Goal: Find specific page/section: Find specific page/section

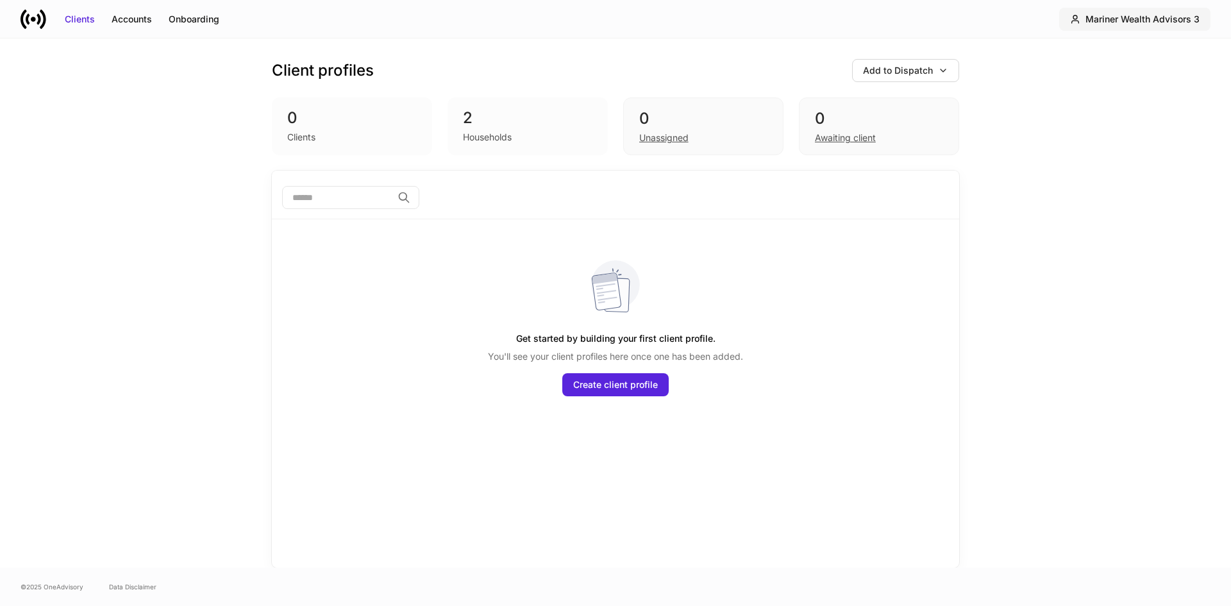
click at [1161, 8] on button "Mariner Wealth Advisors 3" at bounding box center [1134, 19] width 151 height 23
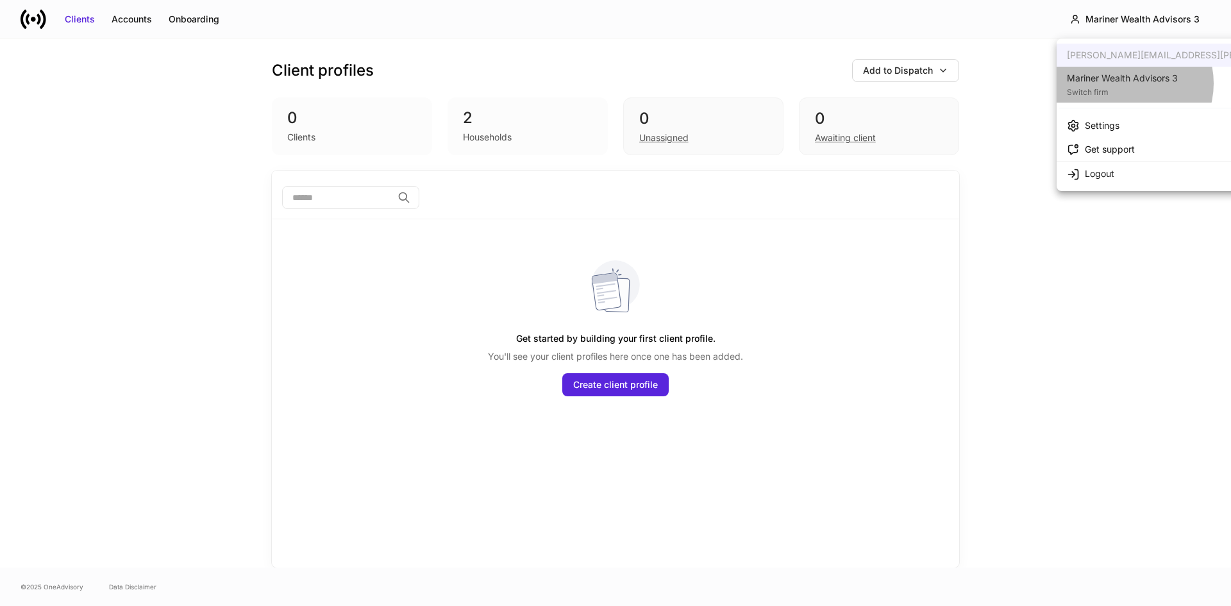
click at [1128, 83] on div "Mariner Wealth Advisors 3" at bounding box center [1122, 78] width 111 height 13
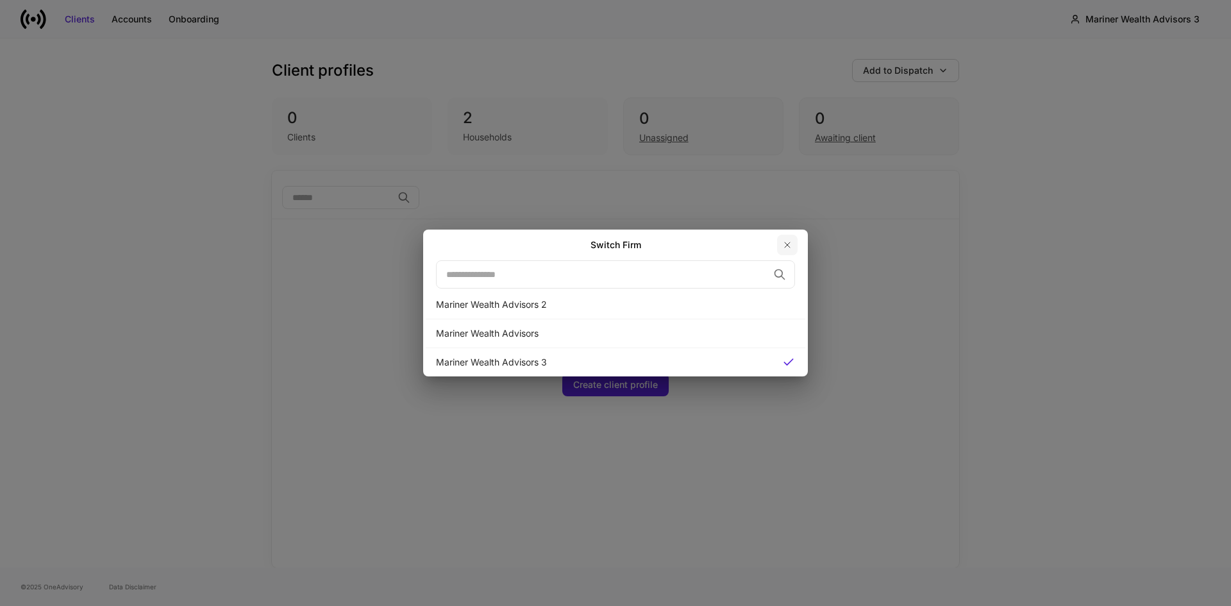
click at [785, 244] on icon "button" at bounding box center [787, 245] width 10 height 10
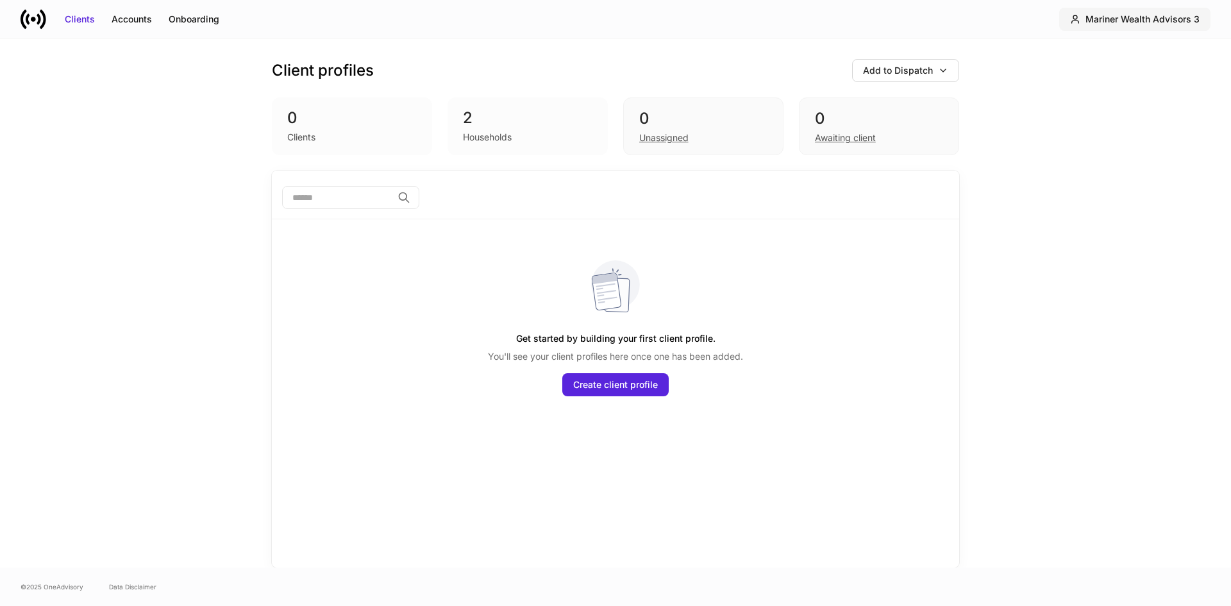
click at [1120, 22] on div "Mariner Wealth Advisors 3" at bounding box center [1142, 19] width 114 height 13
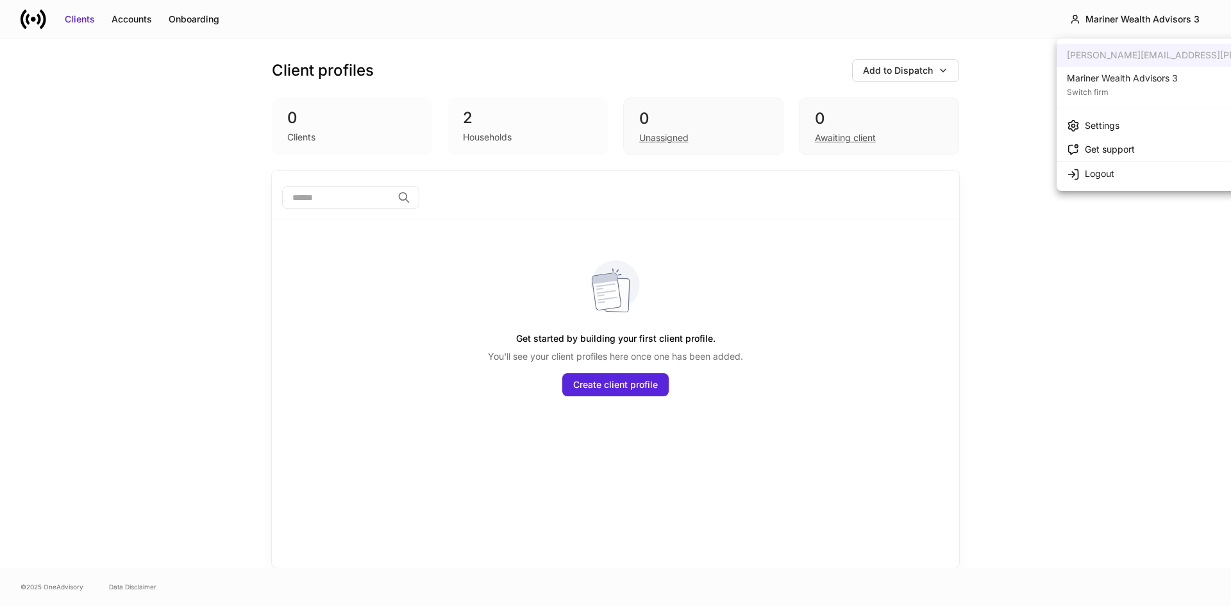
click at [1093, 90] on div "Switch firm" at bounding box center [1122, 91] width 111 height 13
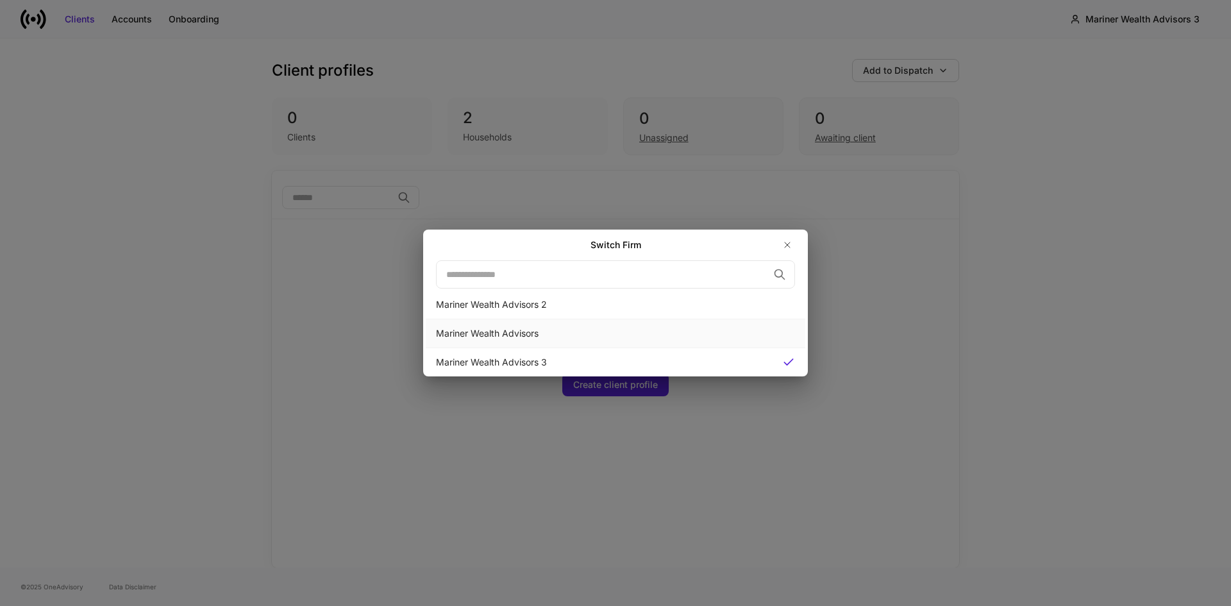
click at [495, 332] on div "Mariner Wealth Advisors" at bounding box center [615, 333] width 359 height 13
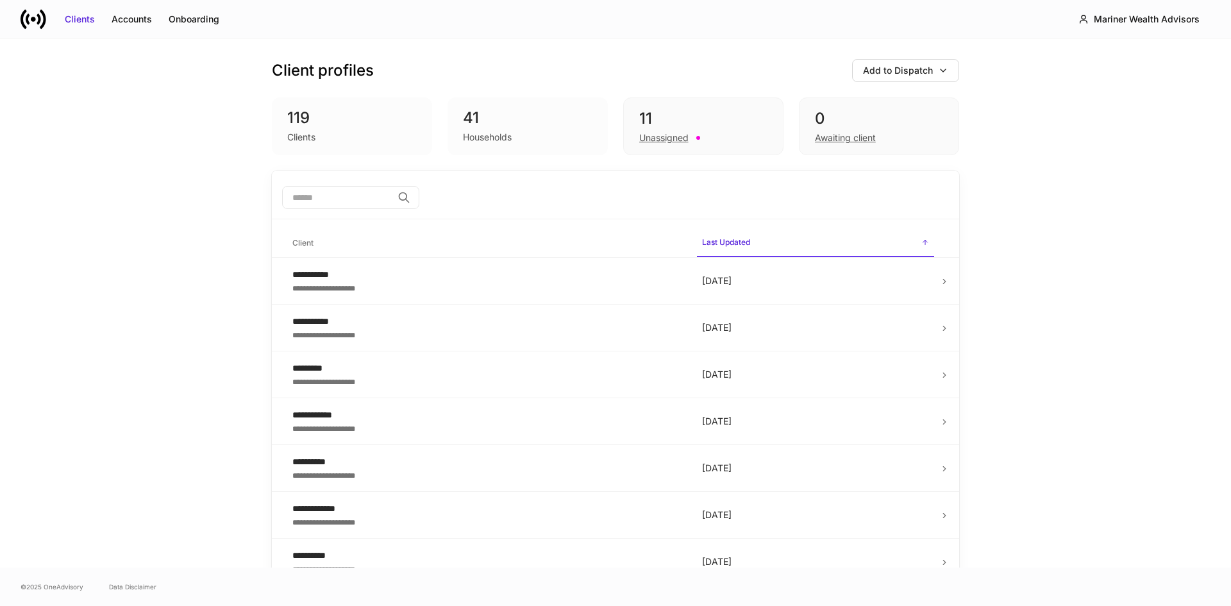
drag, startPoint x: 483, startPoint y: 141, endPoint x: 473, endPoint y: 135, distance: 11.8
click at [482, 140] on div "Households" at bounding box center [487, 137] width 49 height 13
click at [463, 122] on div "41" at bounding box center [527, 118] width 129 height 21
click at [331, 116] on div "119" at bounding box center [351, 118] width 129 height 21
click at [178, 17] on div "Onboarding" at bounding box center [194, 19] width 51 height 13
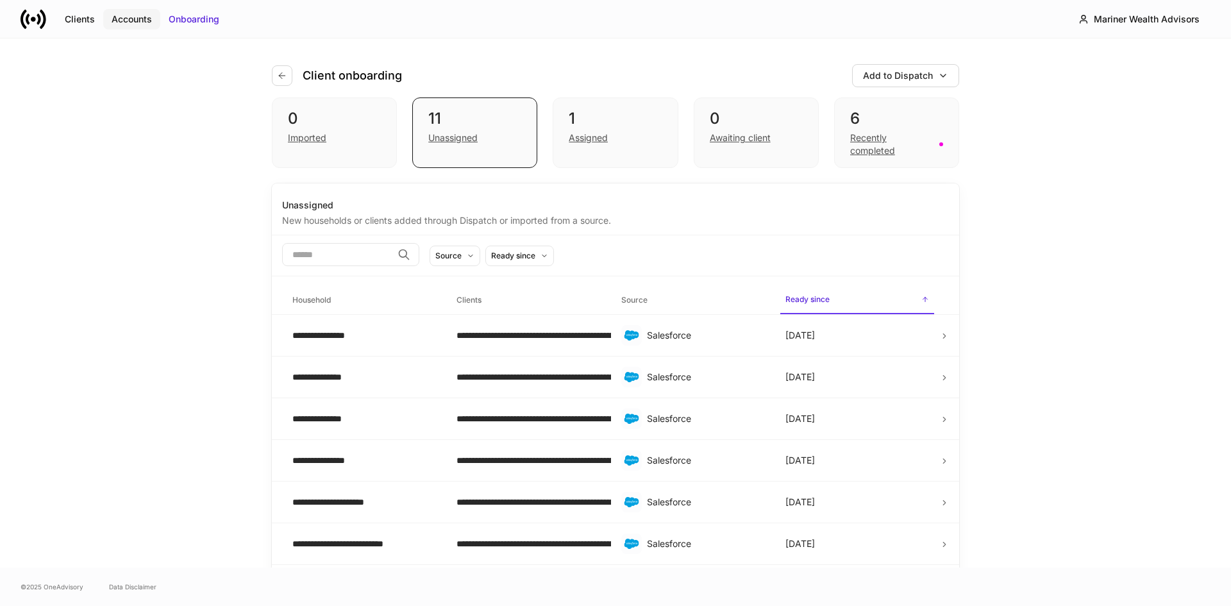
click at [136, 17] on div "Accounts" at bounding box center [132, 19] width 40 height 13
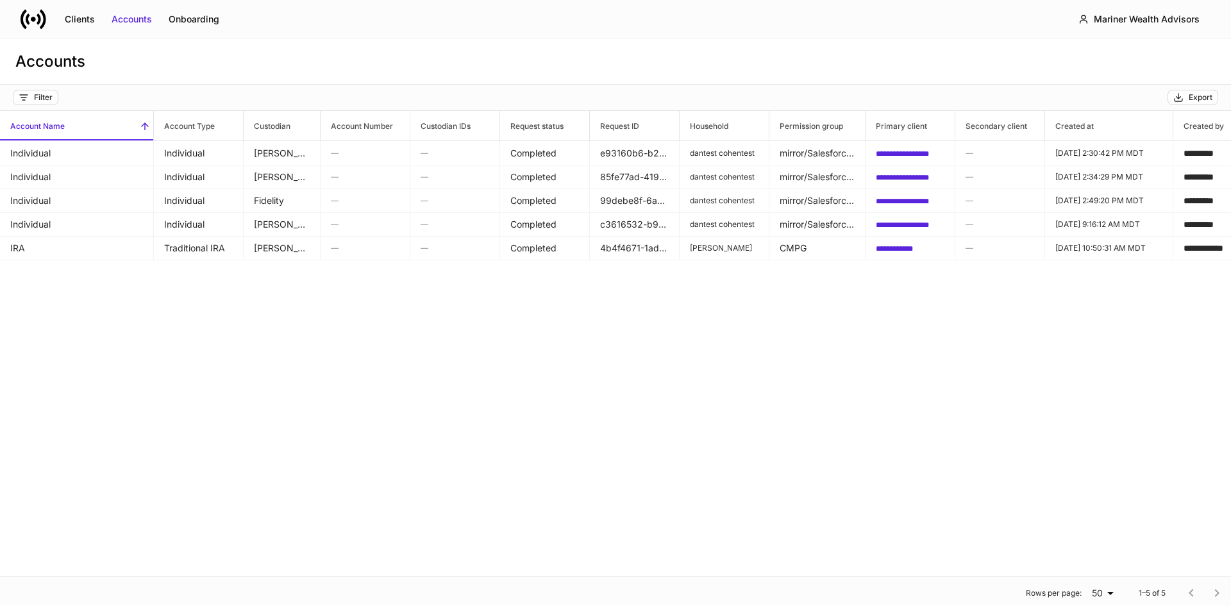
click at [181, 369] on div "**********" at bounding box center [615, 343] width 1231 height 465
drag, startPoint x: 678, startPoint y: 127, endPoint x: 723, endPoint y: 127, distance: 44.9
click at [723, 127] on tr "Account Name Account Type Custodian Account Number Custodian IDs Request status…" at bounding box center [907, 126] width 1814 height 30
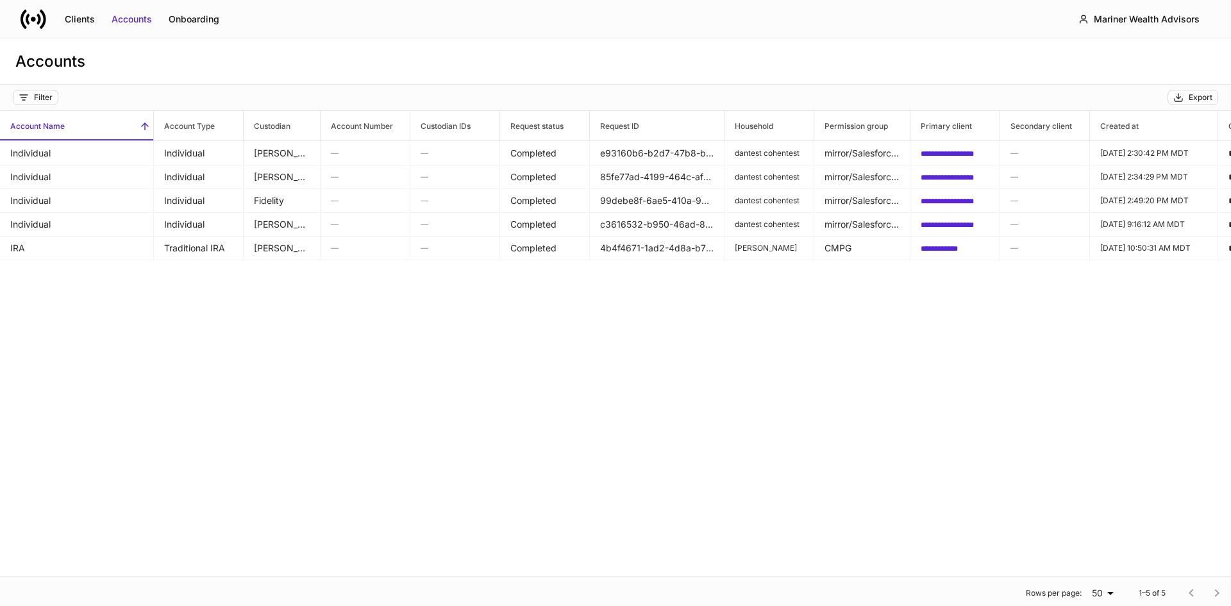
click at [691, 319] on div "**********" at bounding box center [615, 343] width 1231 height 465
click at [428, 41] on div "Accounts" at bounding box center [615, 61] width 1231 height 46
